Goal: Navigation & Orientation: Find specific page/section

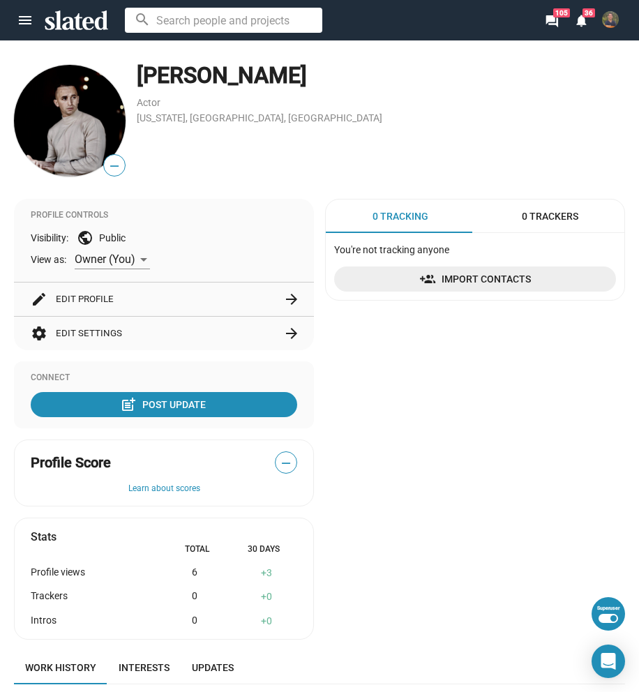
click at [151, 337] on button "settings Edit Settings arrow_forward" at bounding box center [164, 333] width 267 height 33
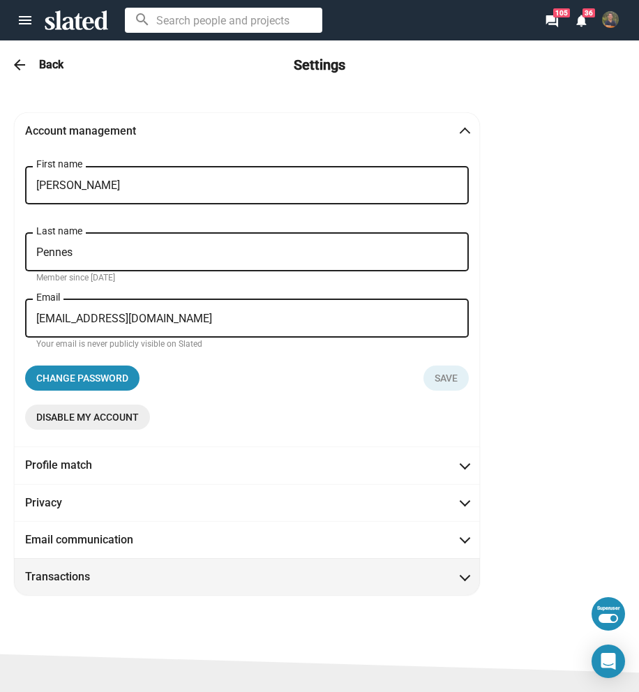
click at [138, 569] on mat-expansion-panel-header "Transactions" at bounding box center [247, 576] width 466 height 37
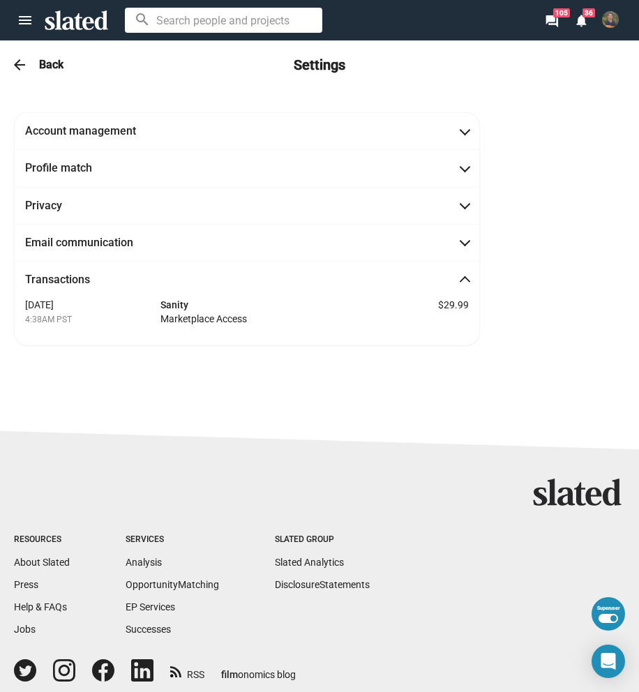
click at [45, 62] on h3 "Back" at bounding box center [51, 64] width 24 height 15
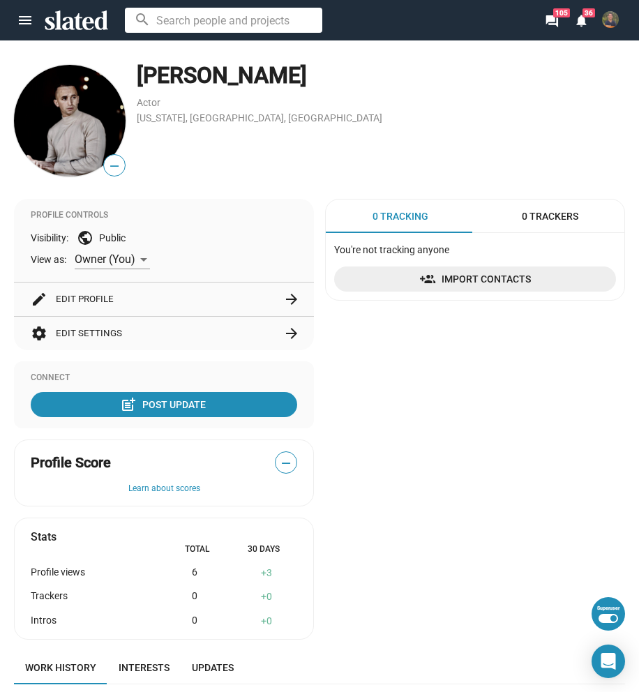
drag, startPoint x: 310, startPoint y: 73, endPoint x: 137, endPoint y: 74, distance: 172.3
click at [137, 74] on div "[PERSON_NAME]" at bounding box center [381, 76] width 488 height 30
copy div "[PERSON_NAME]"
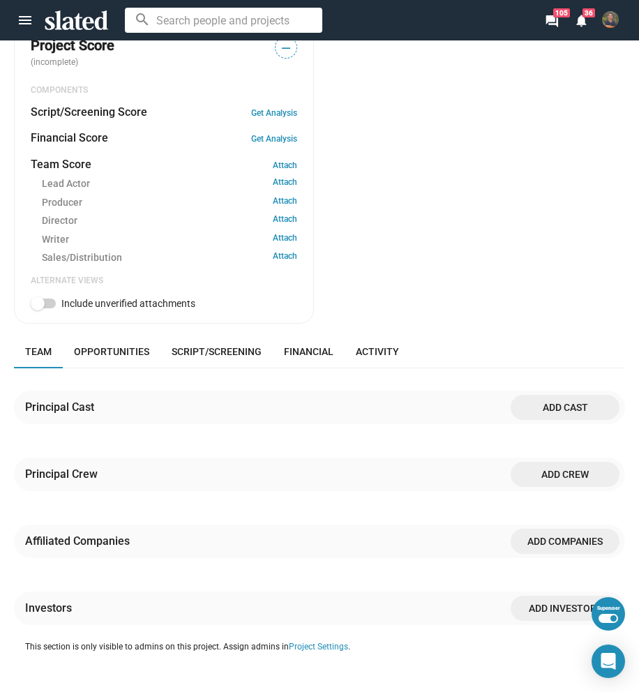
scroll to position [628, 0]
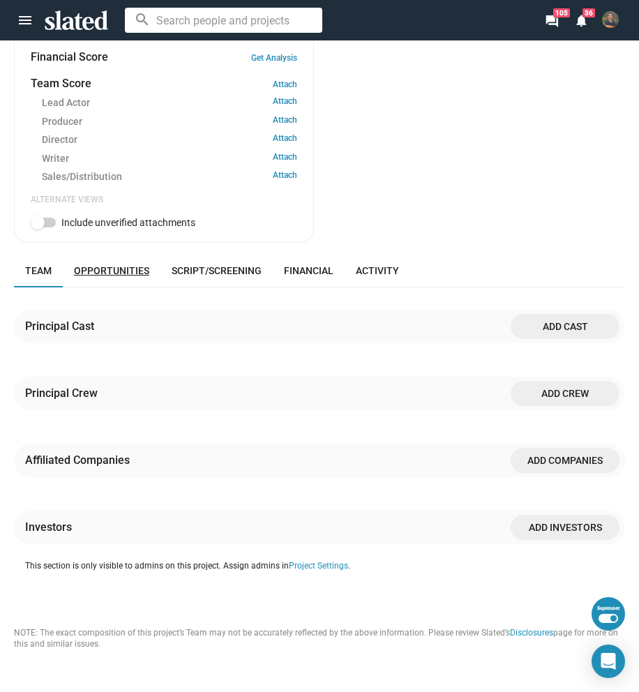
click at [108, 271] on span "Opportunities" at bounding box center [111, 270] width 75 height 11
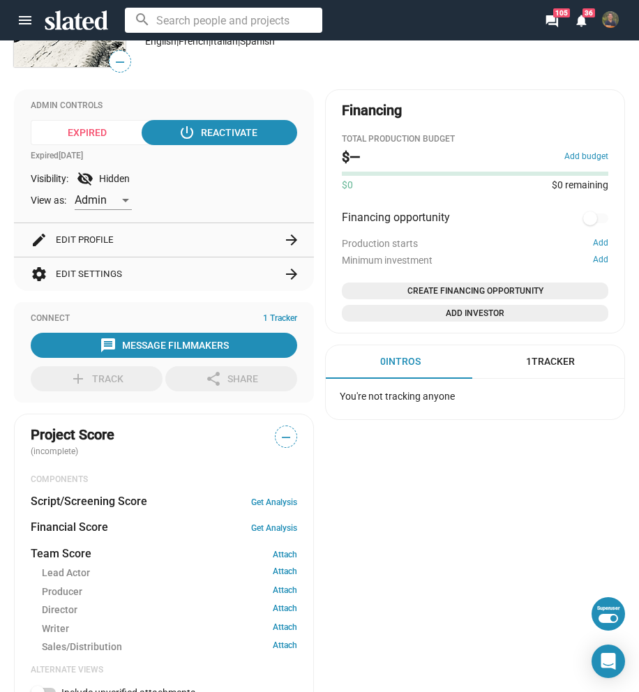
scroll to position [145, 0]
